Goal: Task Accomplishment & Management: Manage account settings

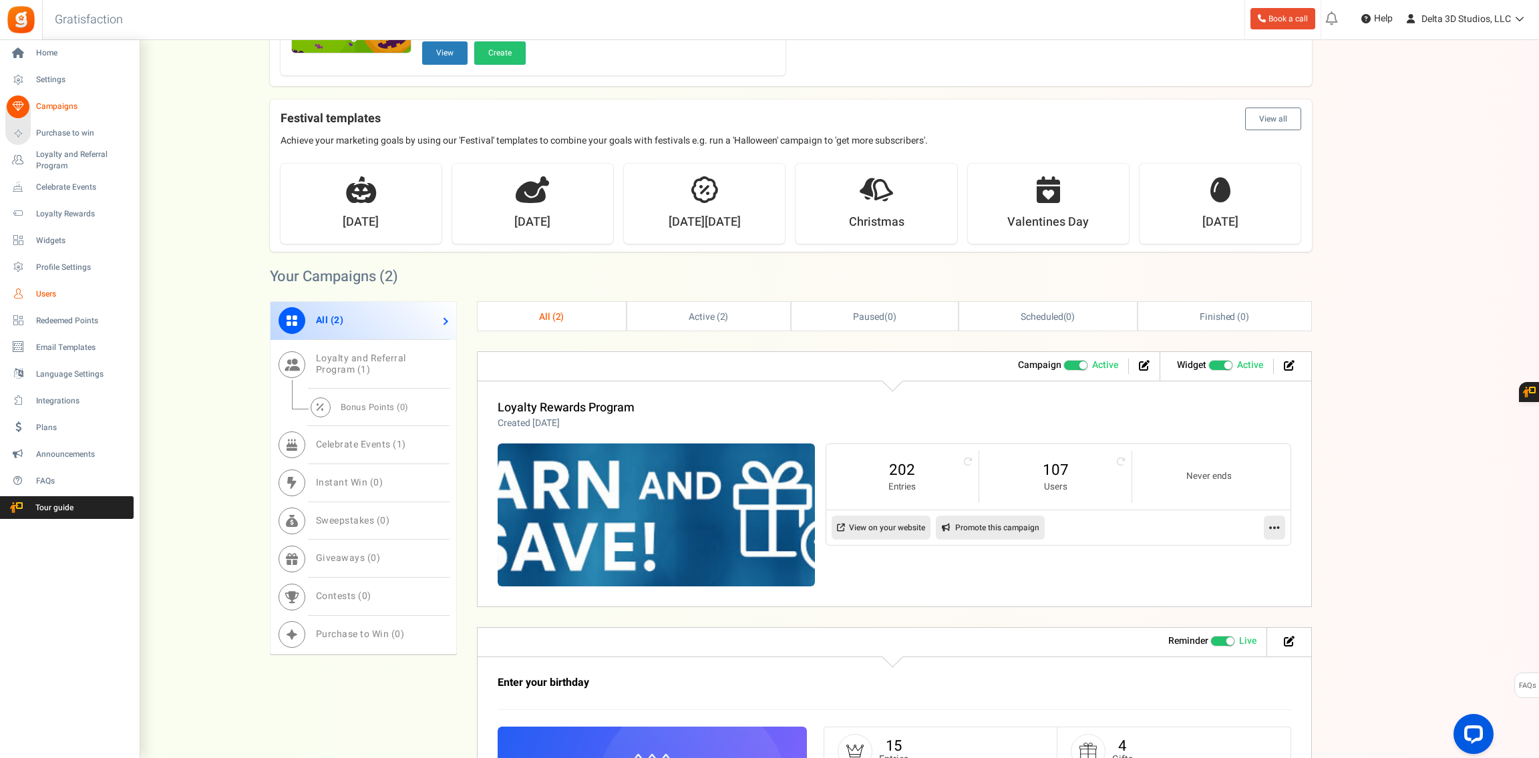
click at [49, 292] on span "Users" at bounding box center [83, 294] width 94 height 11
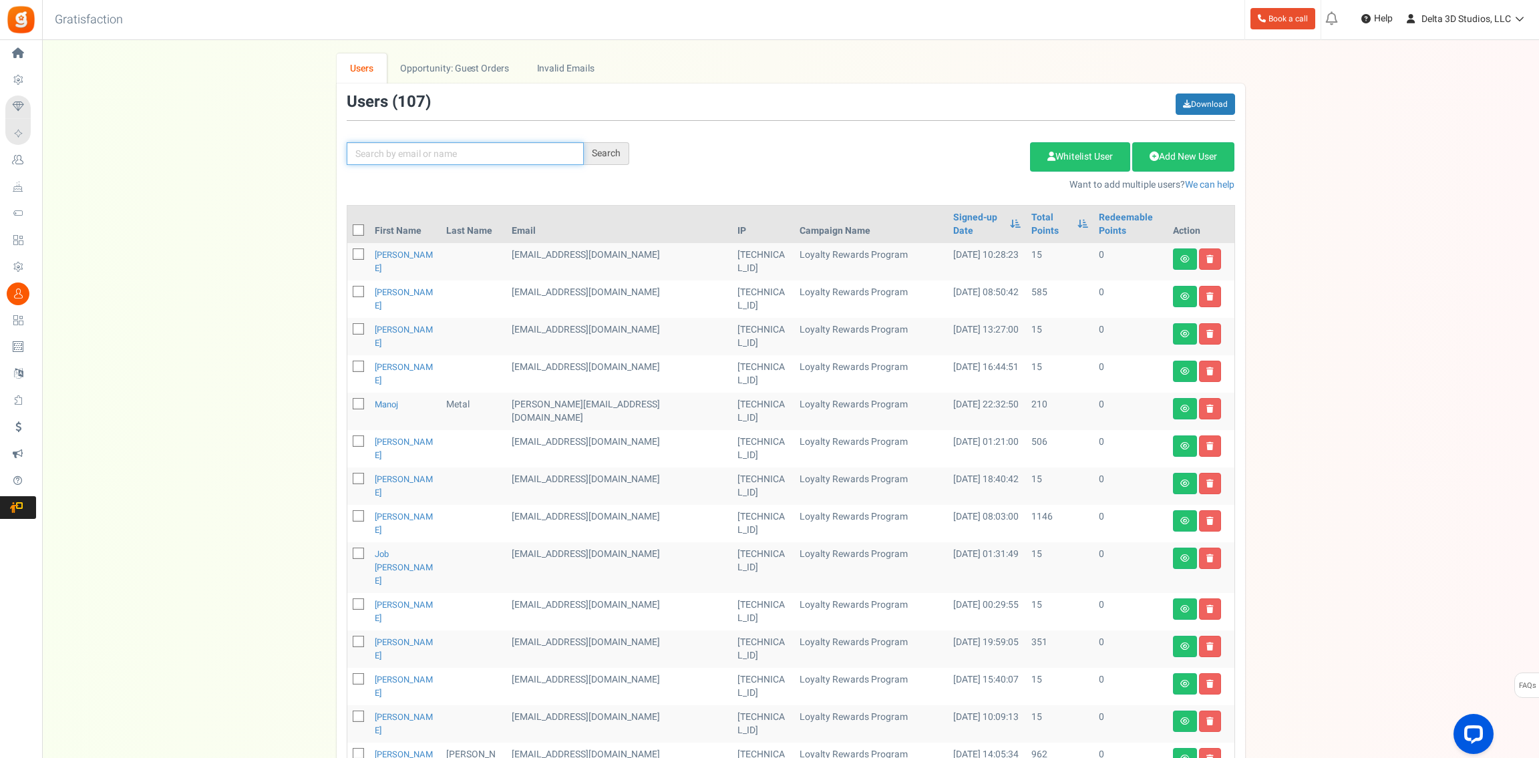
click at [535, 150] on input "text" at bounding box center [465, 153] width 237 height 23
paste input "[PERSON_NAME][EMAIL_ADDRESS][PERSON_NAME][DOMAIN_NAME]"
type input "[PERSON_NAME][EMAIL_ADDRESS][PERSON_NAME][DOMAIN_NAME]"
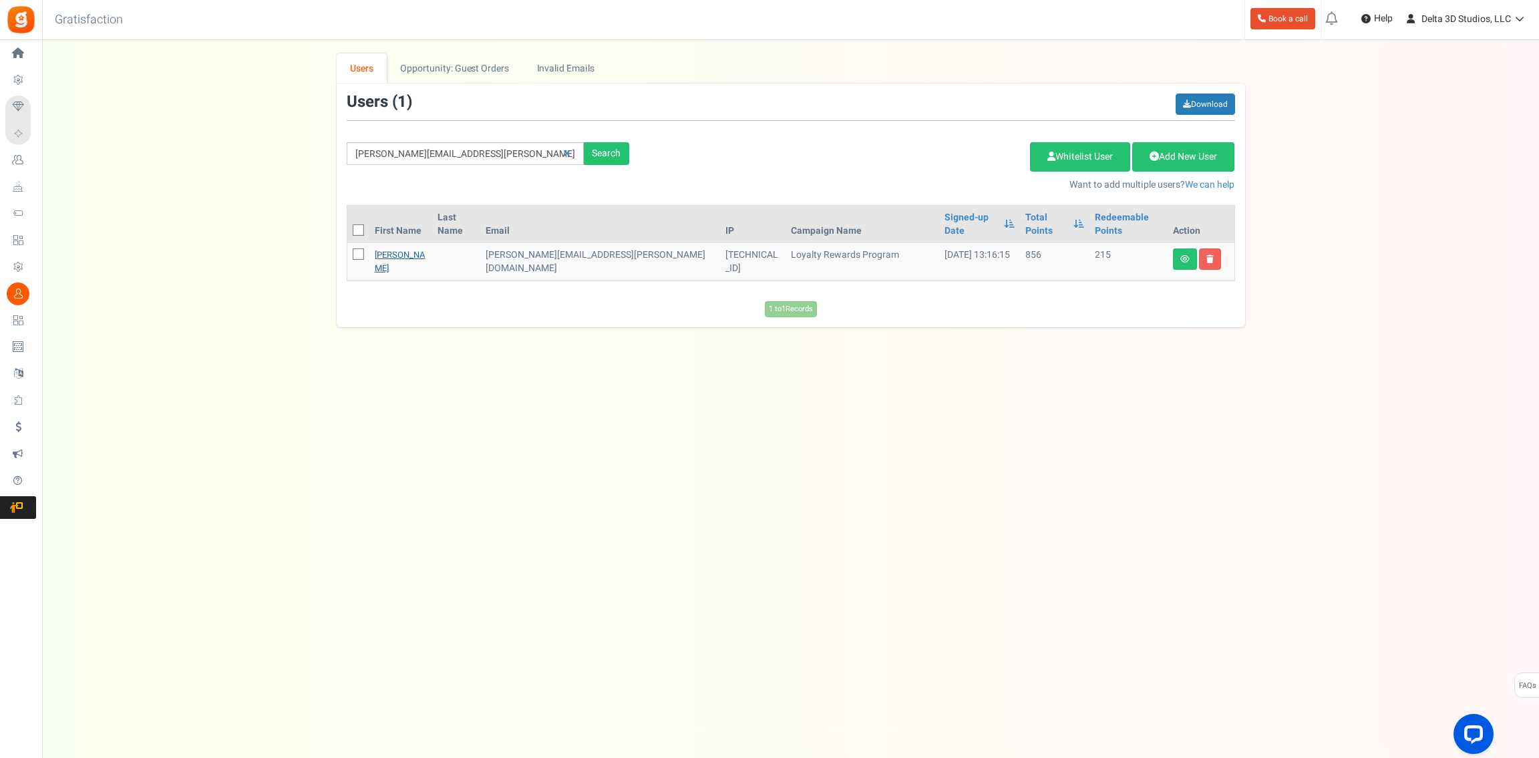
click at [422, 248] on link "[PERSON_NAME]" at bounding box center [400, 261] width 51 height 26
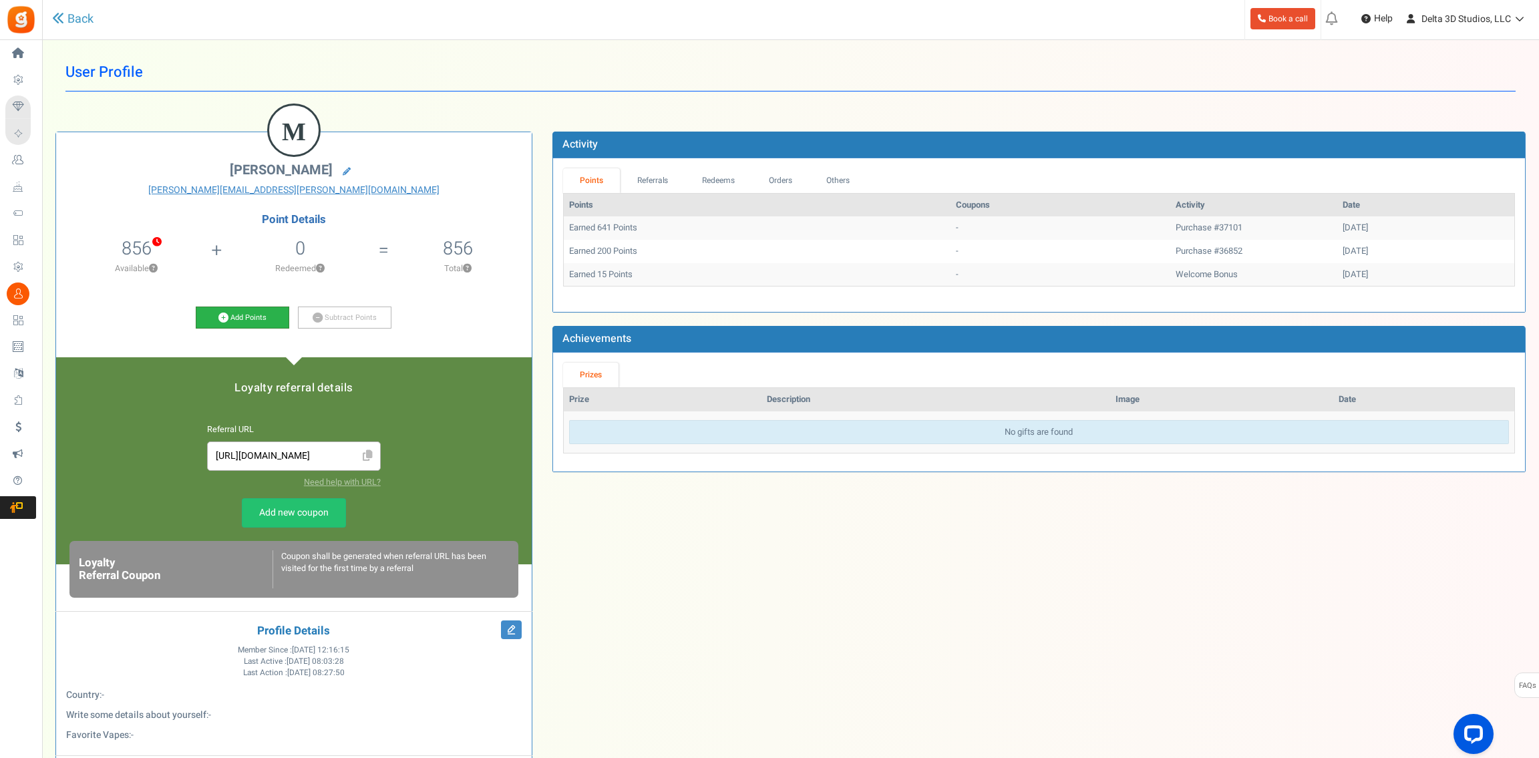
click at [249, 317] on link "Add Points" at bounding box center [243, 318] width 94 height 23
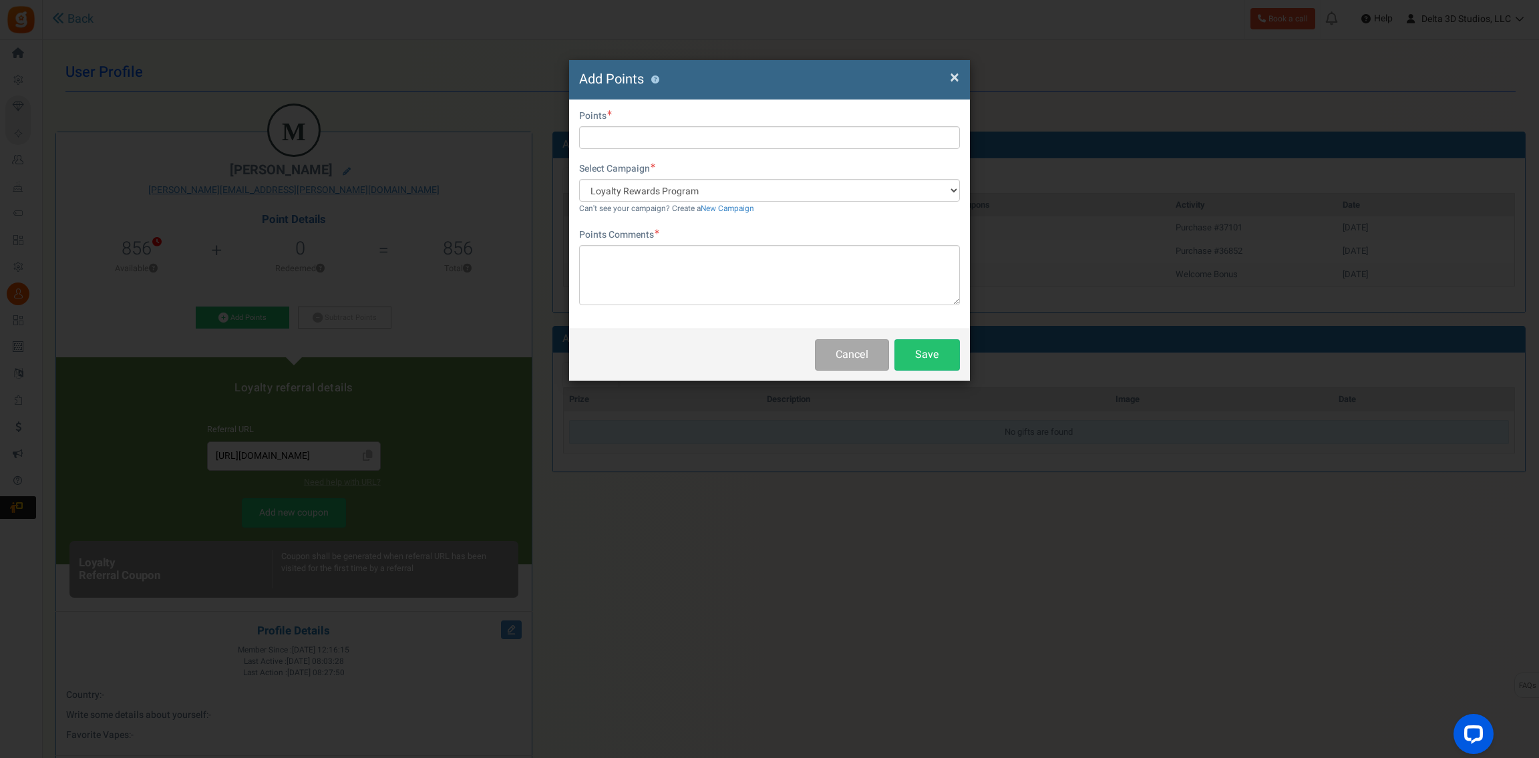
click at [683, 150] on div "First Name Last Name Email [EMAIL_ADDRESS][PERSON_NAME][DOMAIN_NAME] Do you wan…" at bounding box center [769, 214] width 401 height 229
click at [686, 140] on input "text" at bounding box center [769, 137] width 381 height 23
type input "183"
click at [834, 283] on textarea at bounding box center [769, 275] width 381 height 60
type textarea "Retroactive Points applied (2018 order)"
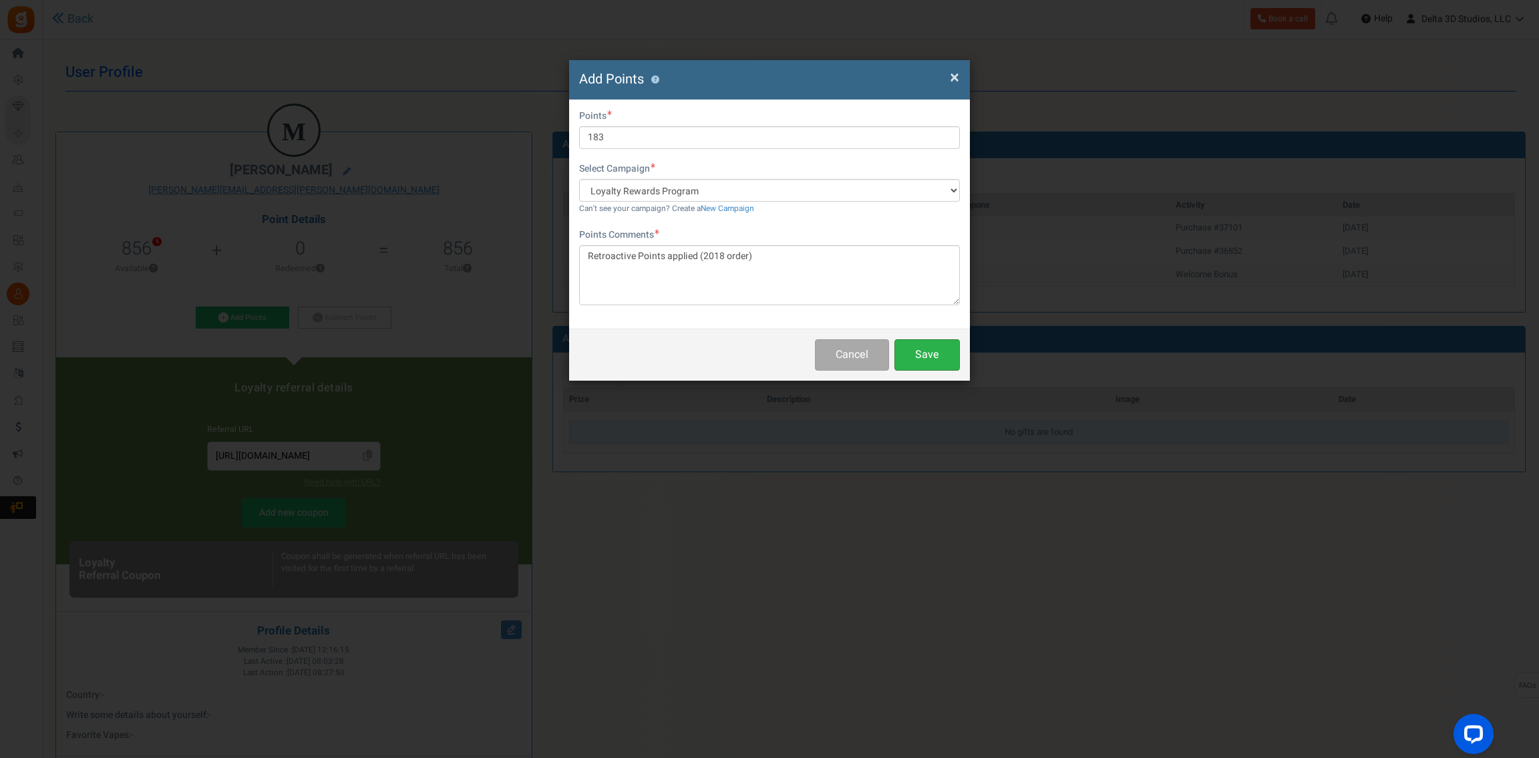
click at [945, 359] on button "Save" at bounding box center [926, 354] width 65 height 31
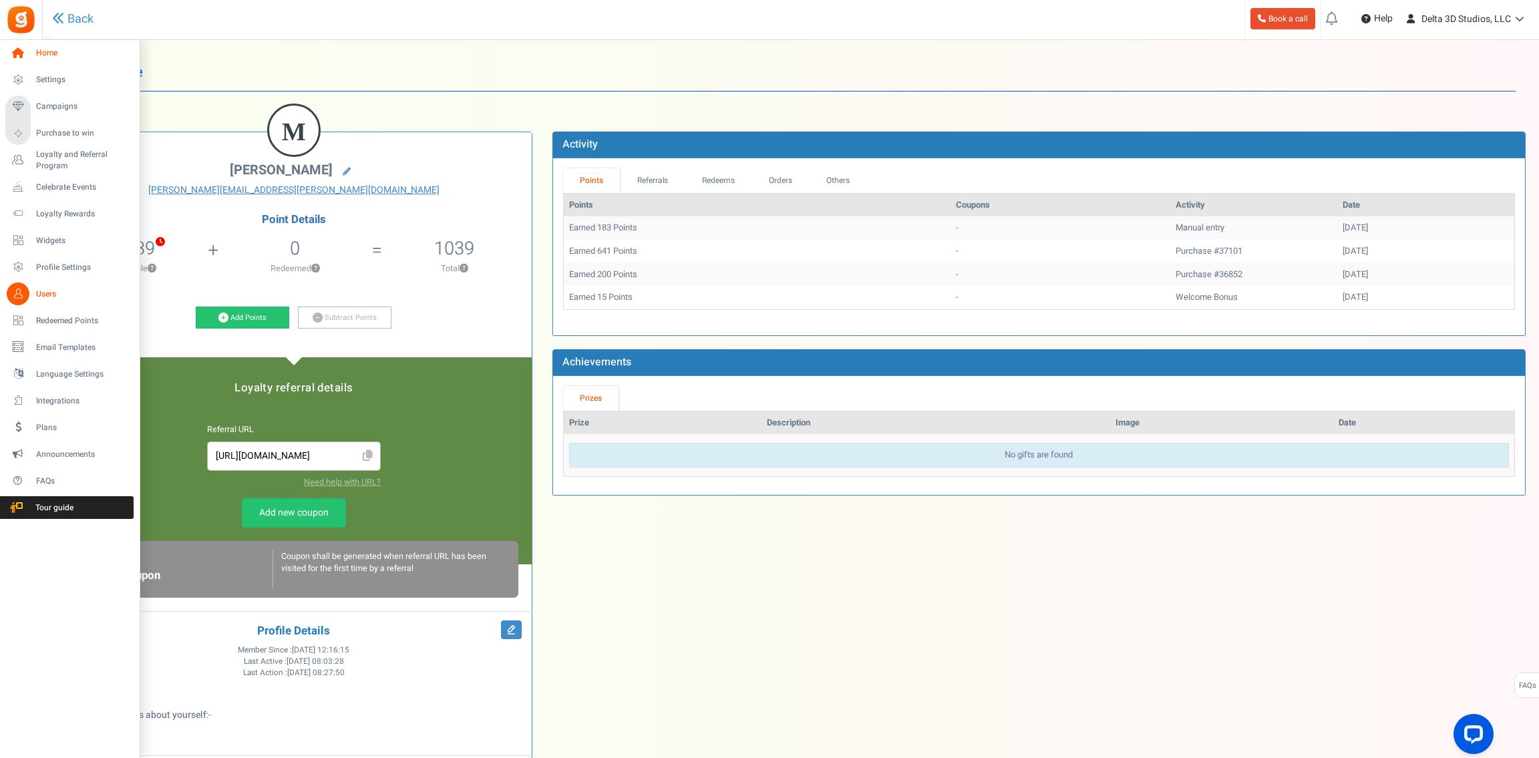
click at [17, 55] on icon at bounding box center [18, 53] width 23 height 23
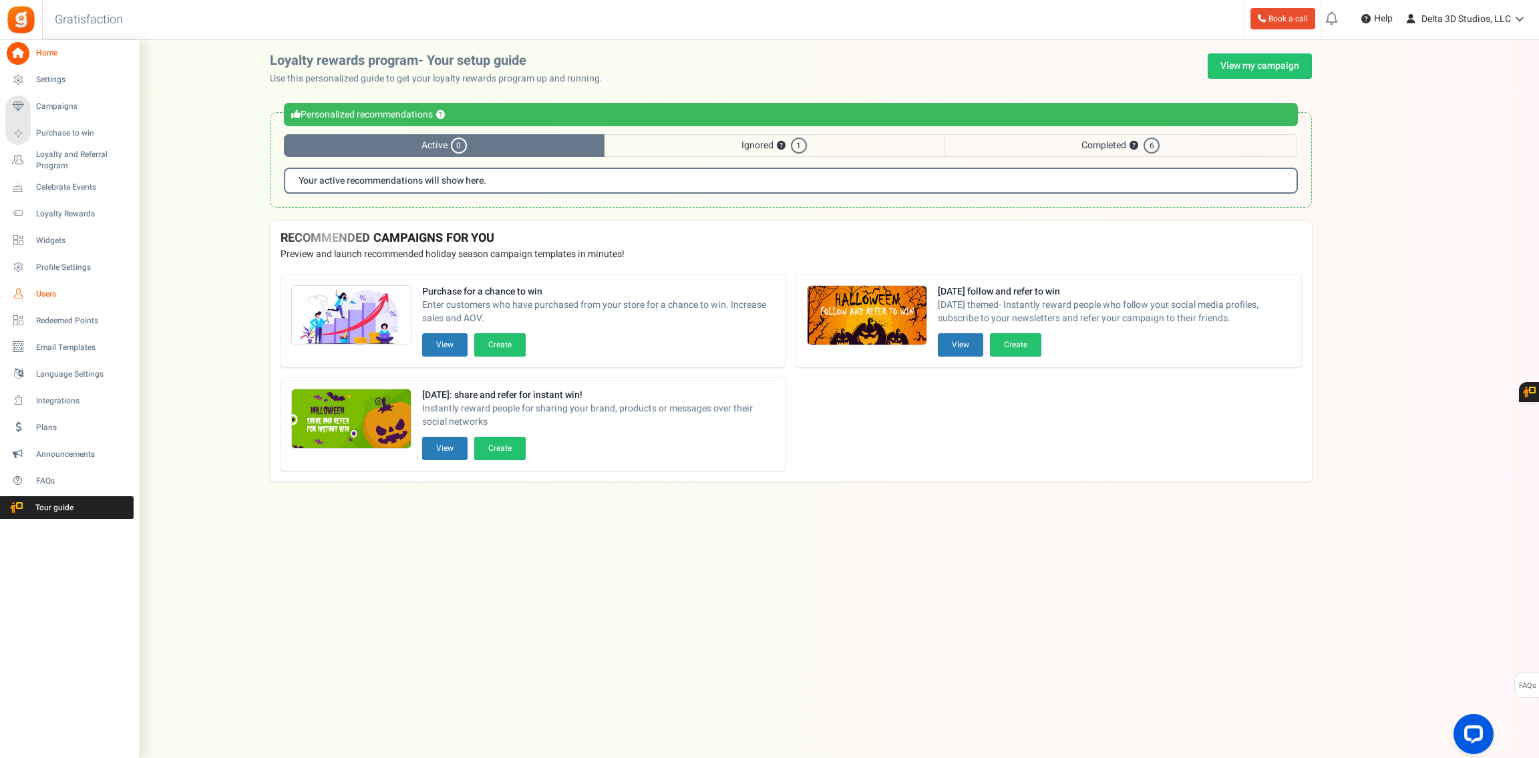
click at [55, 288] on link "Users" at bounding box center [69, 294] width 128 height 23
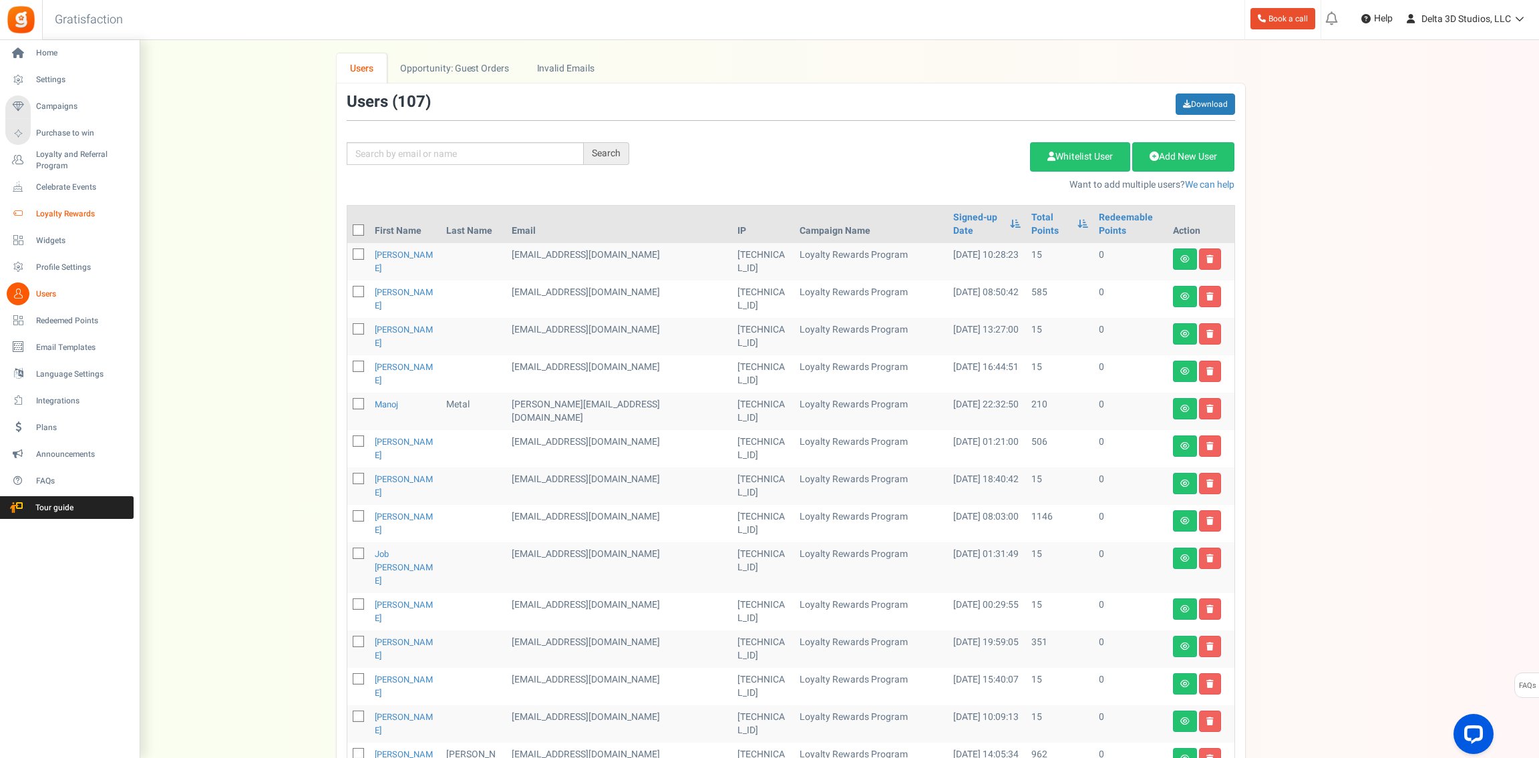
click at [47, 210] on span "Loyalty Rewards" at bounding box center [83, 213] width 94 height 11
